Goal: Information Seeking & Learning: Learn about a topic

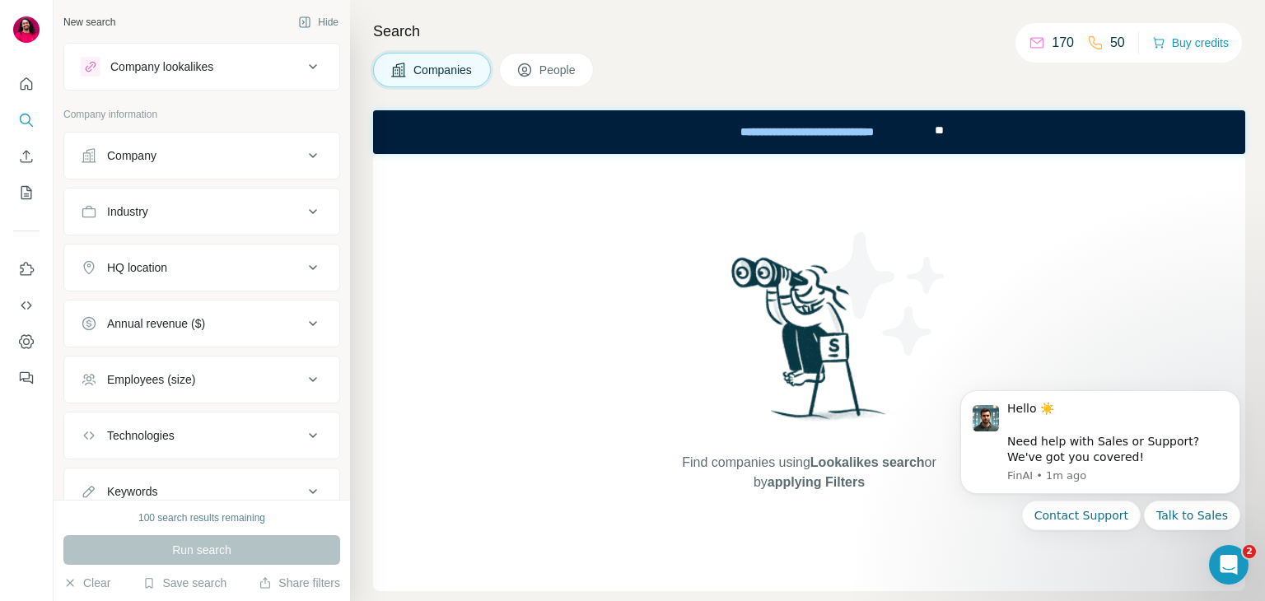
click at [119, 149] on div "Company" at bounding box center [131, 155] width 49 height 16
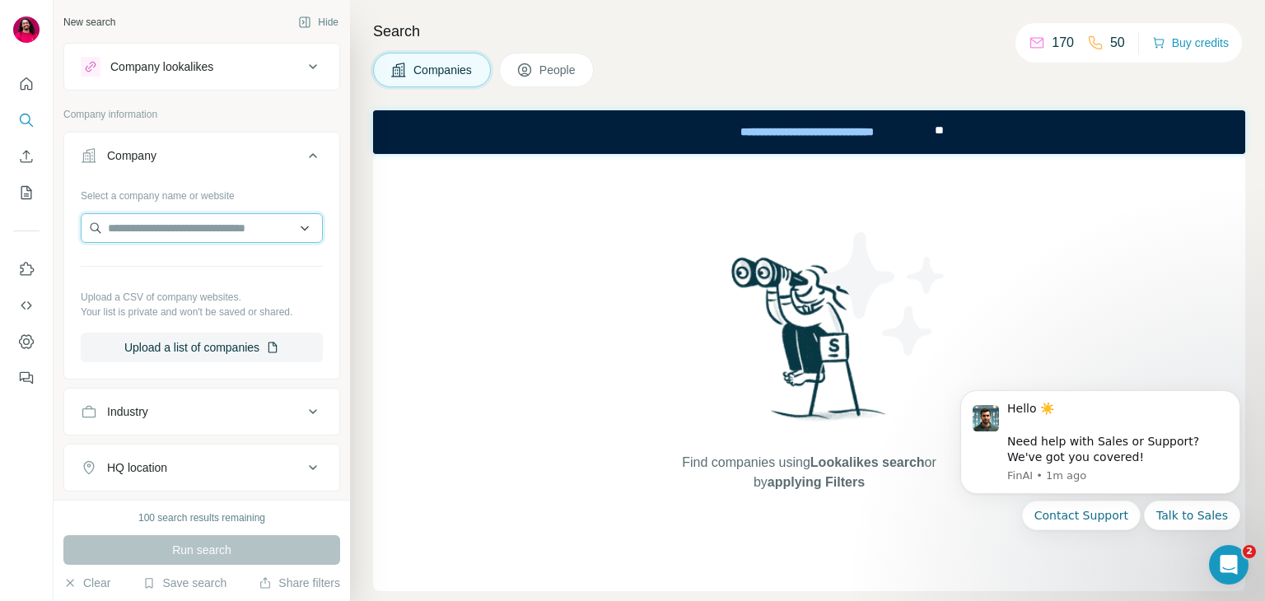
click at [176, 231] on input "text" at bounding box center [202, 228] width 242 height 30
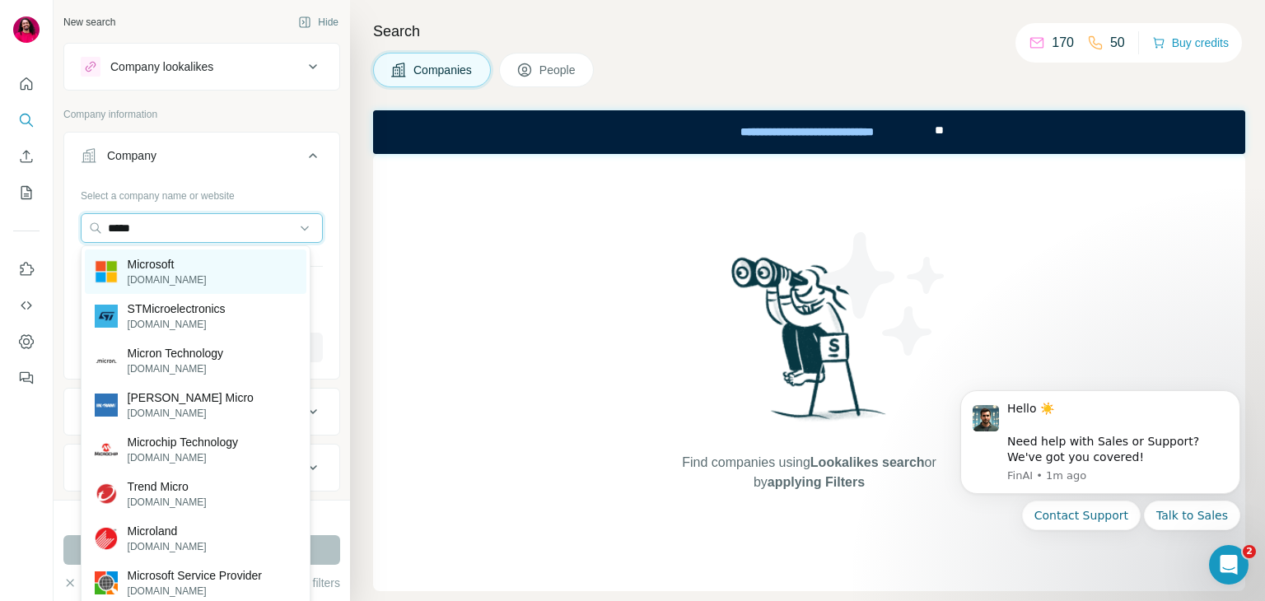
type input "*****"
click at [177, 279] on p "[DOMAIN_NAME]" at bounding box center [167, 280] width 79 height 15
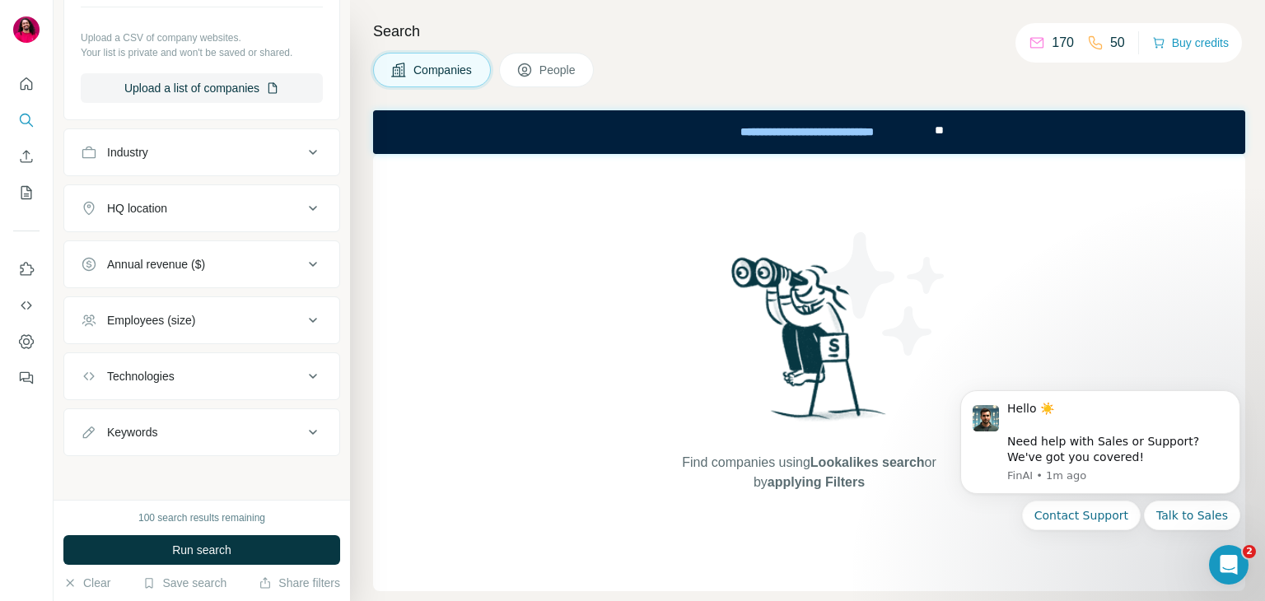
scroll to position [315, 0]
click at [530, 67] on icon at bounding box center [524, 70] width 16 height 16
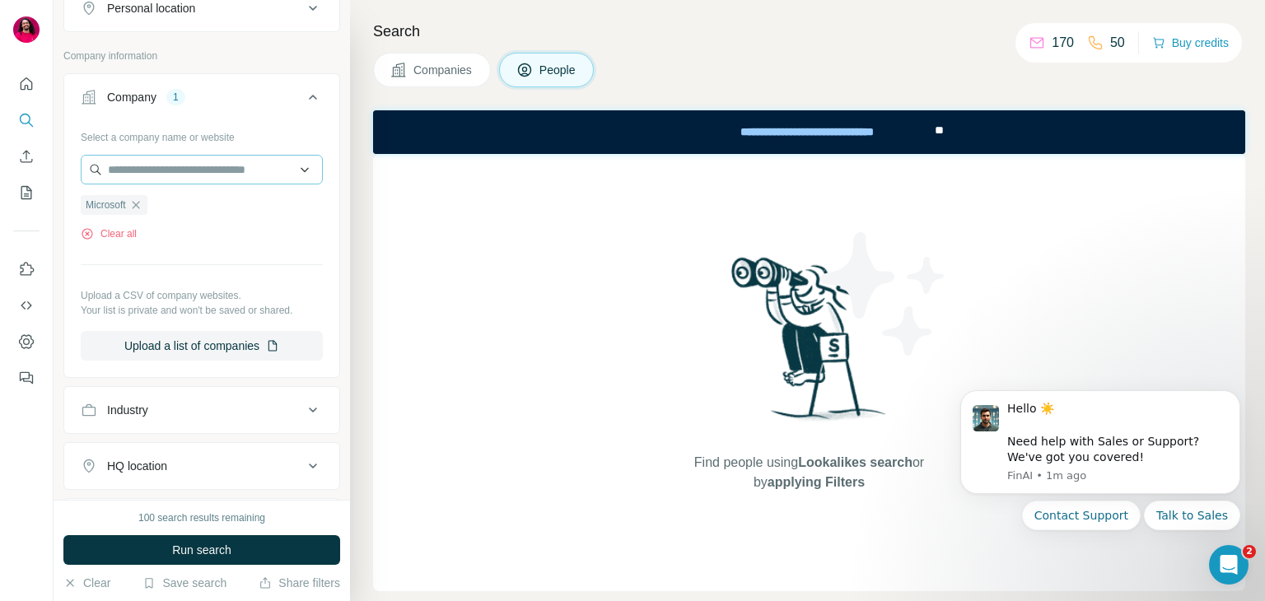
scroll to position [690, 0]
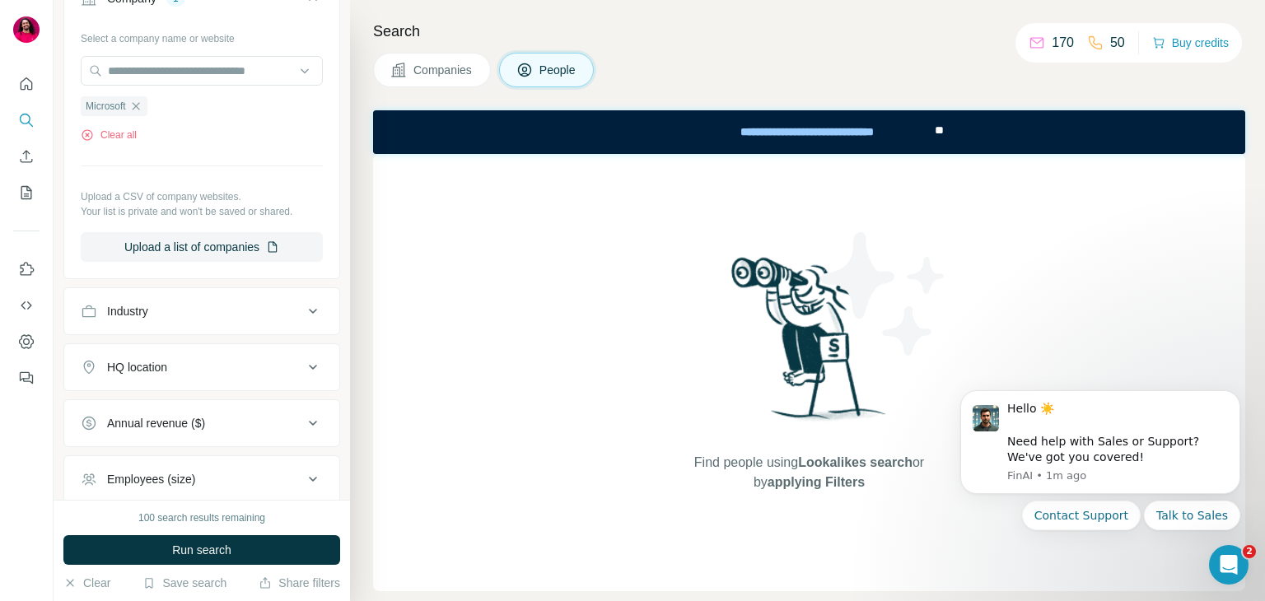
scroll to position [413, 0]
click at [72, 578] on icon "button" at bounding box center [69, 582] width 13 height 13
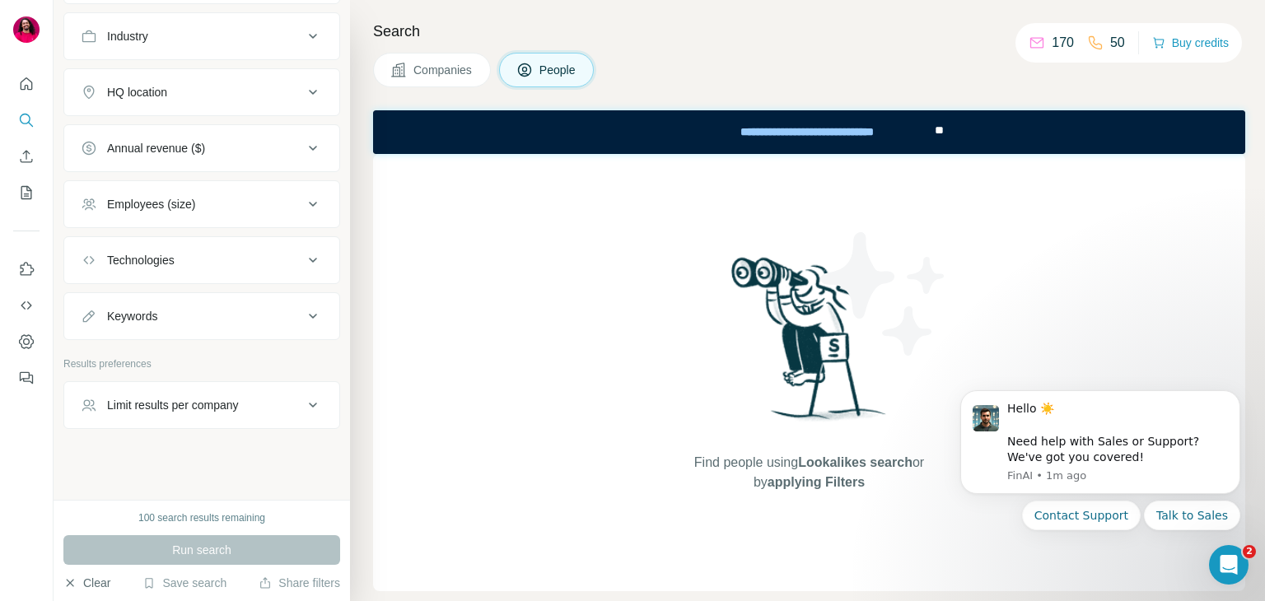
scroll to position [179, 0]
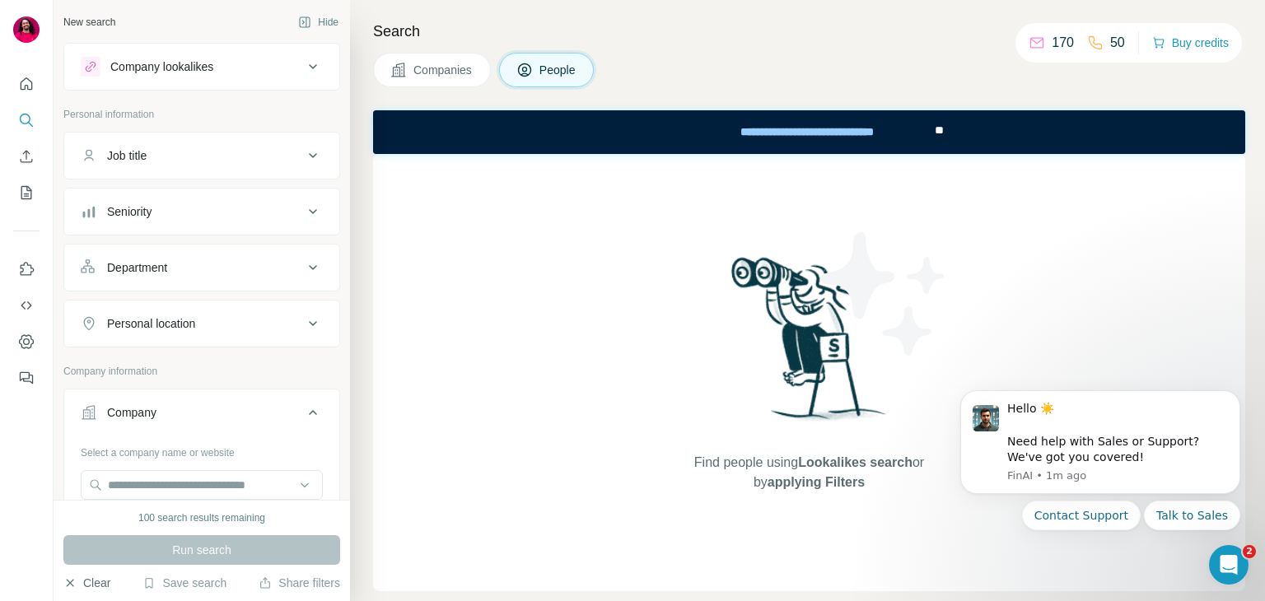
click at [207, 82] on button "Company lookalikes" at bounding box center [201, 67] width 275 height 40
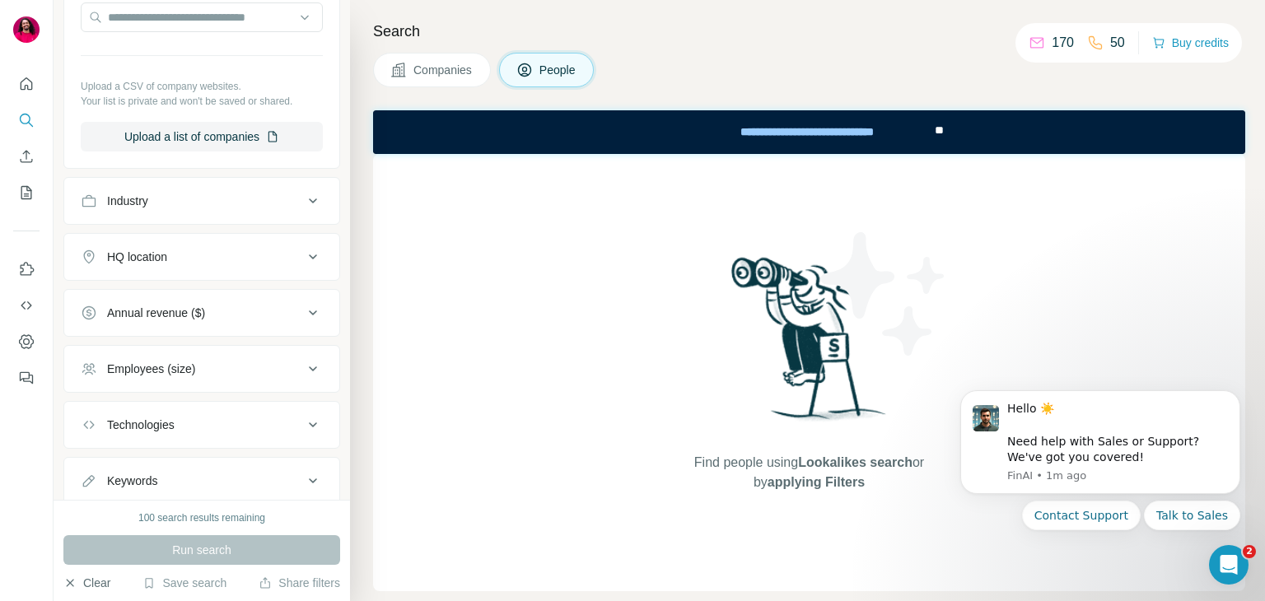
scroll to position [596, 0]
